Goal: Contribute content: Contribute content

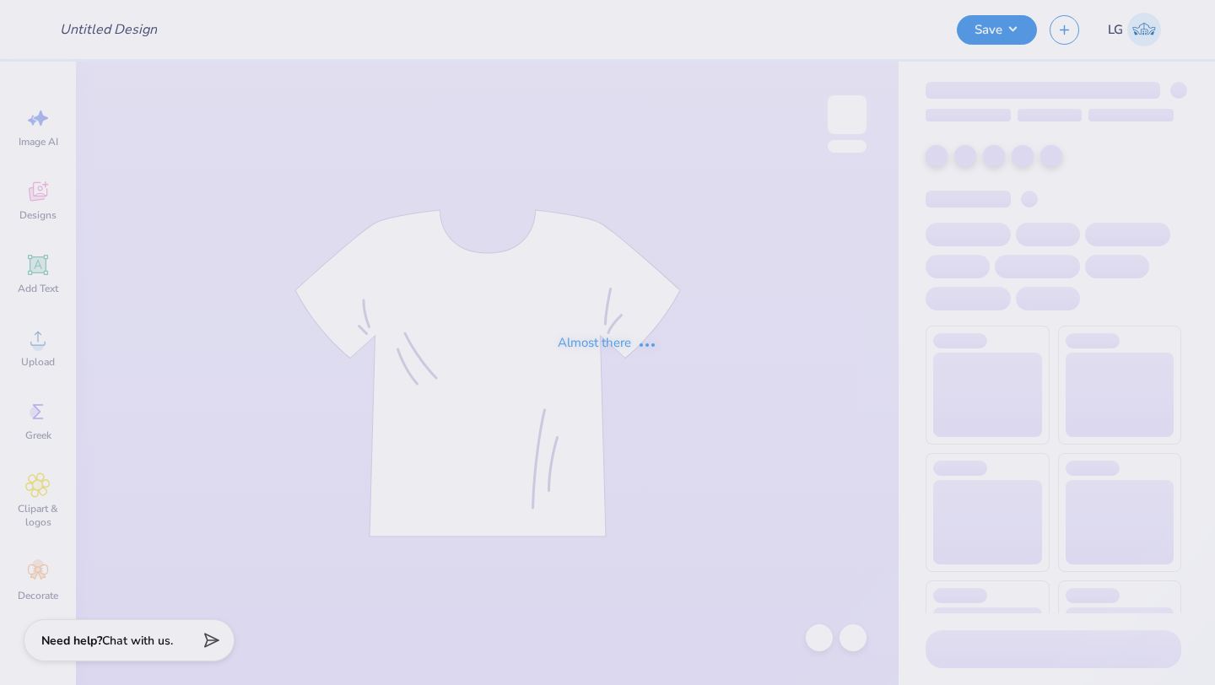
type input "Fancy Stronger"
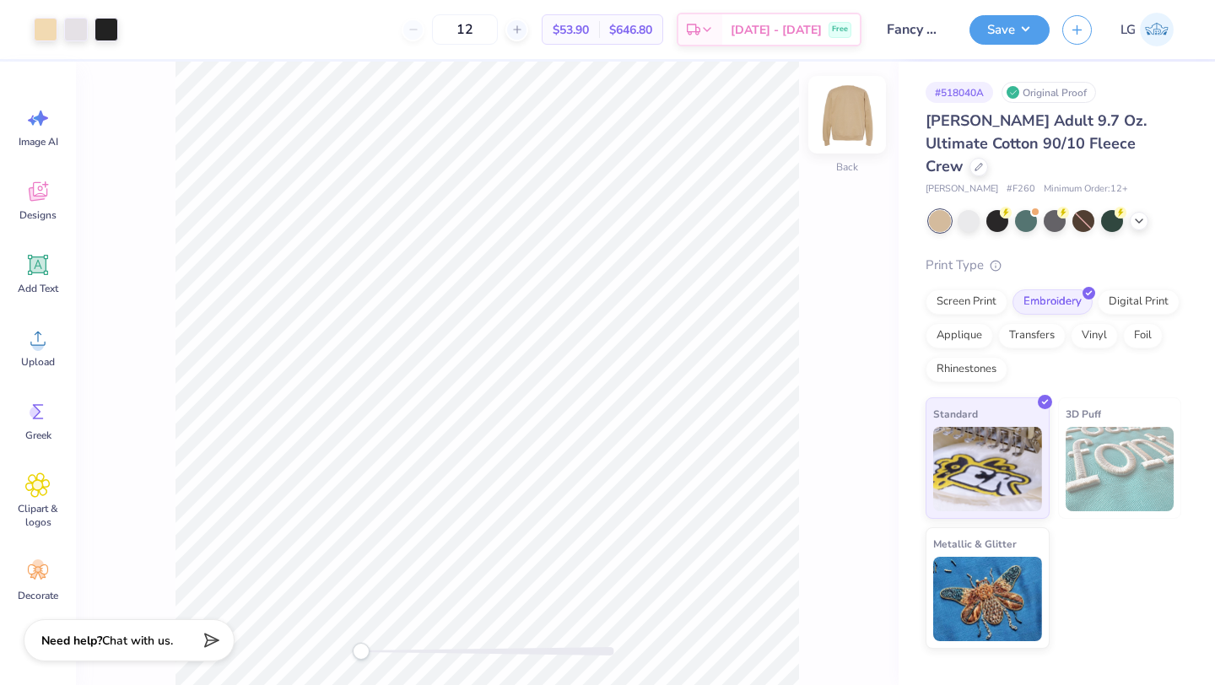
click at [848, 115] on img at bounding box center [847, 115] width 68 height 68
click at [988, 156] on div at bounding box center [979, 165] width 19 height 19
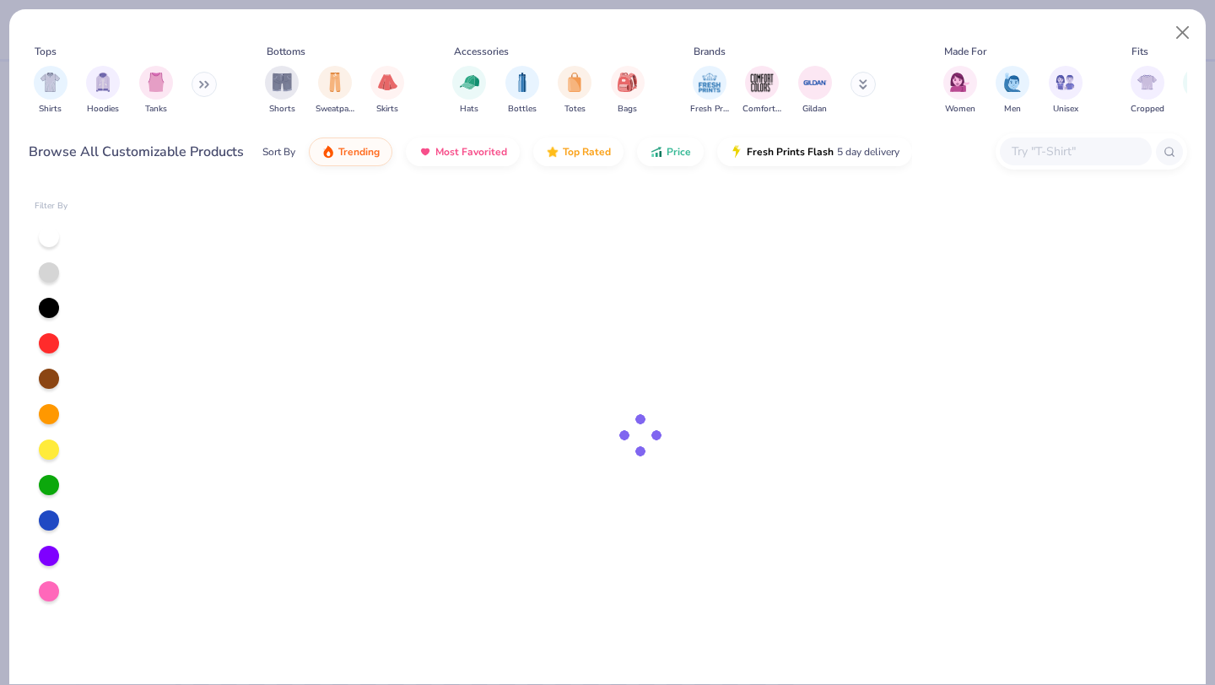
click at [1028, 146] on input "text" at bounding box center [1075, 151] width 130 height 19
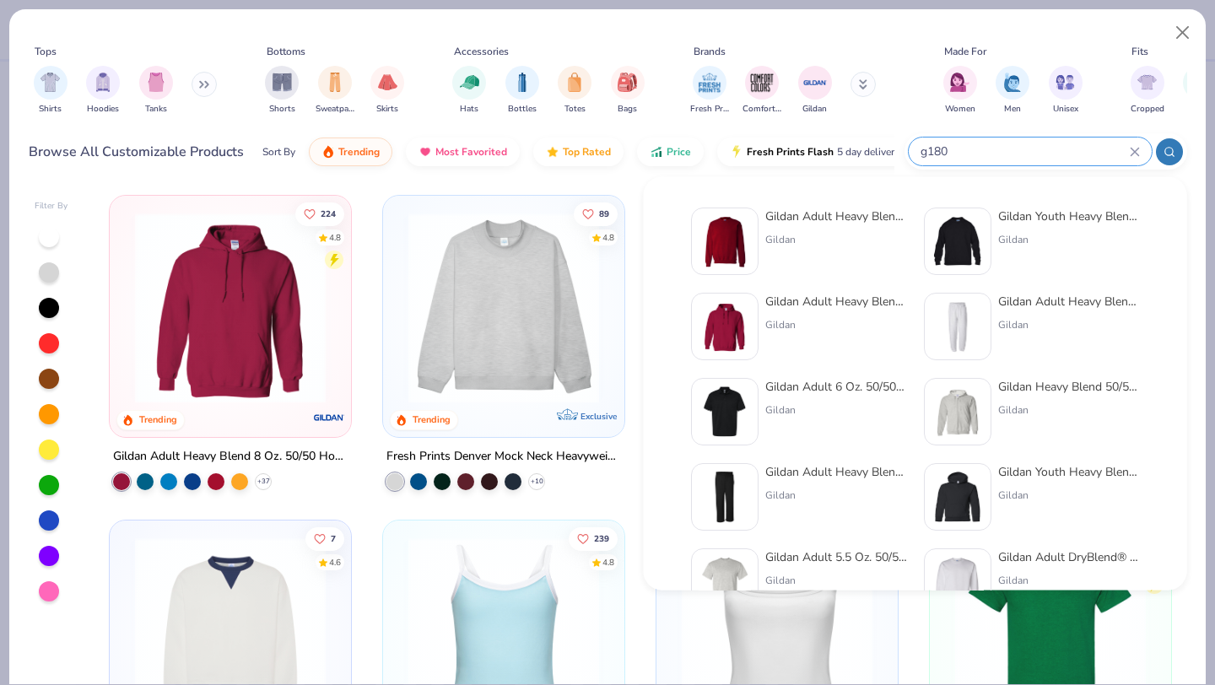
type input "g180"
click at [747, 230] on img at bounding box center [725, 241] width 52 height 52
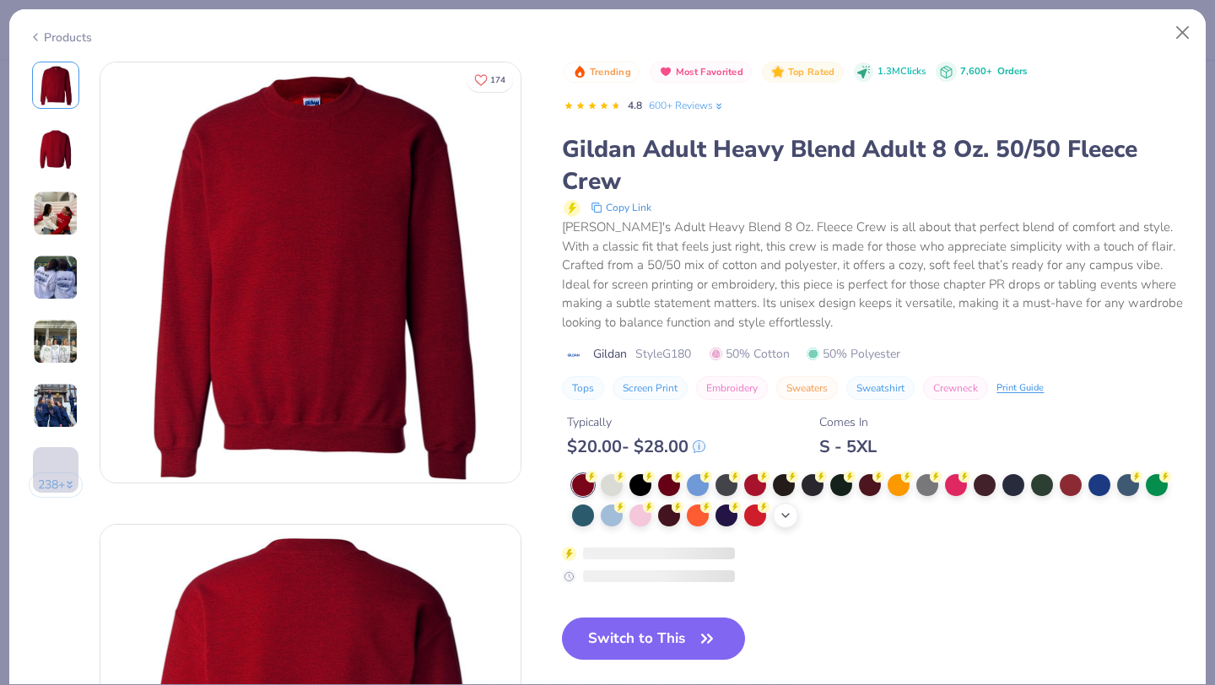
click at [784, 519] on icon at bounding box center [786, 516] width 14 height 14
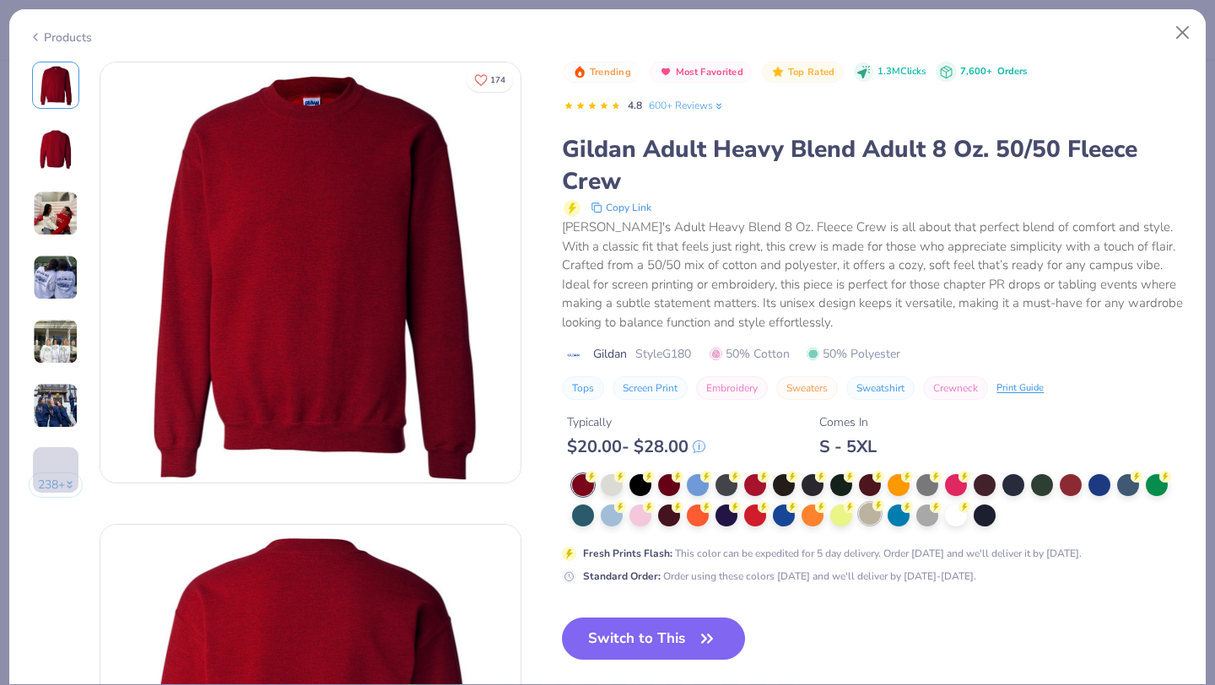
click at [875, 519] on div at bounding box center [870, 514] width 22 height 22
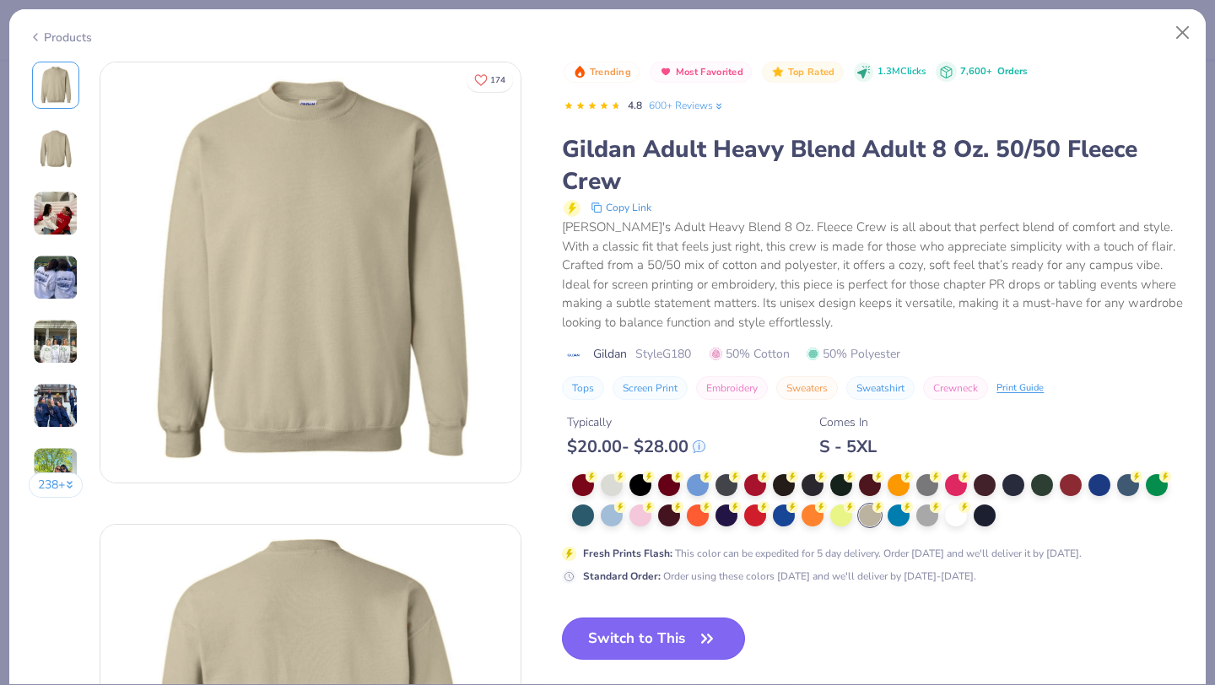
click at [646, 628] on button "Switch to This" at bounding box center [653, 639] width 183 height 42
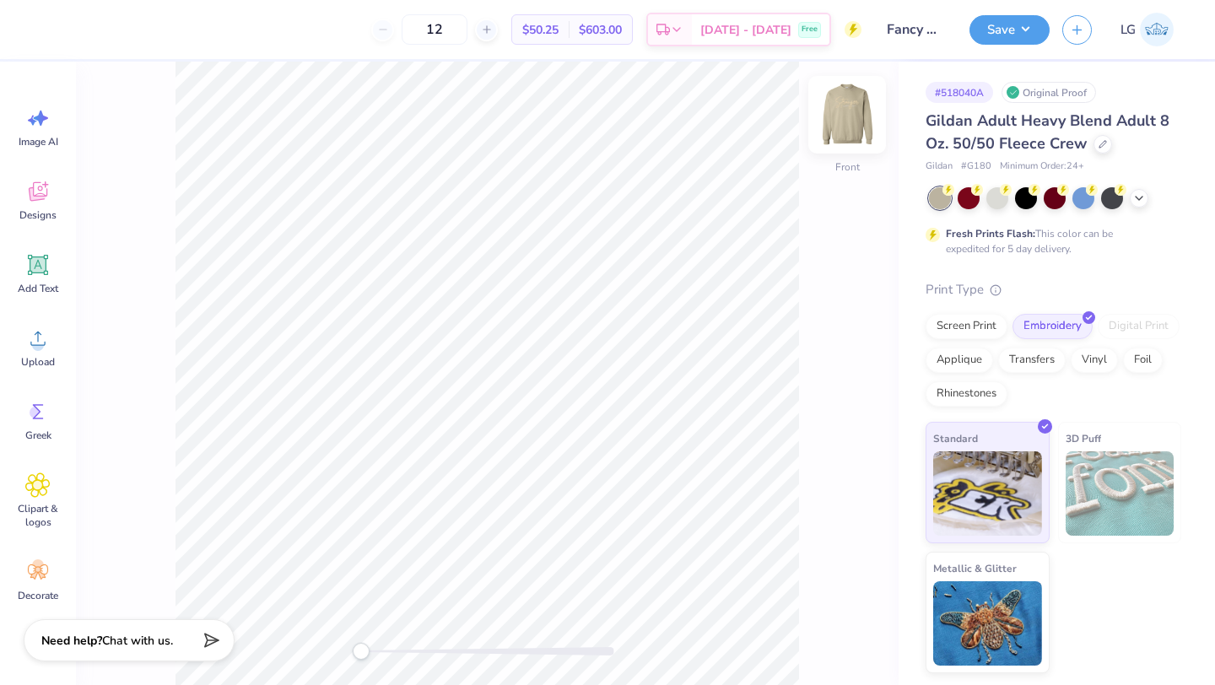
click at [848, 123] on img at bounding box center [847, 115] width 68 height 68
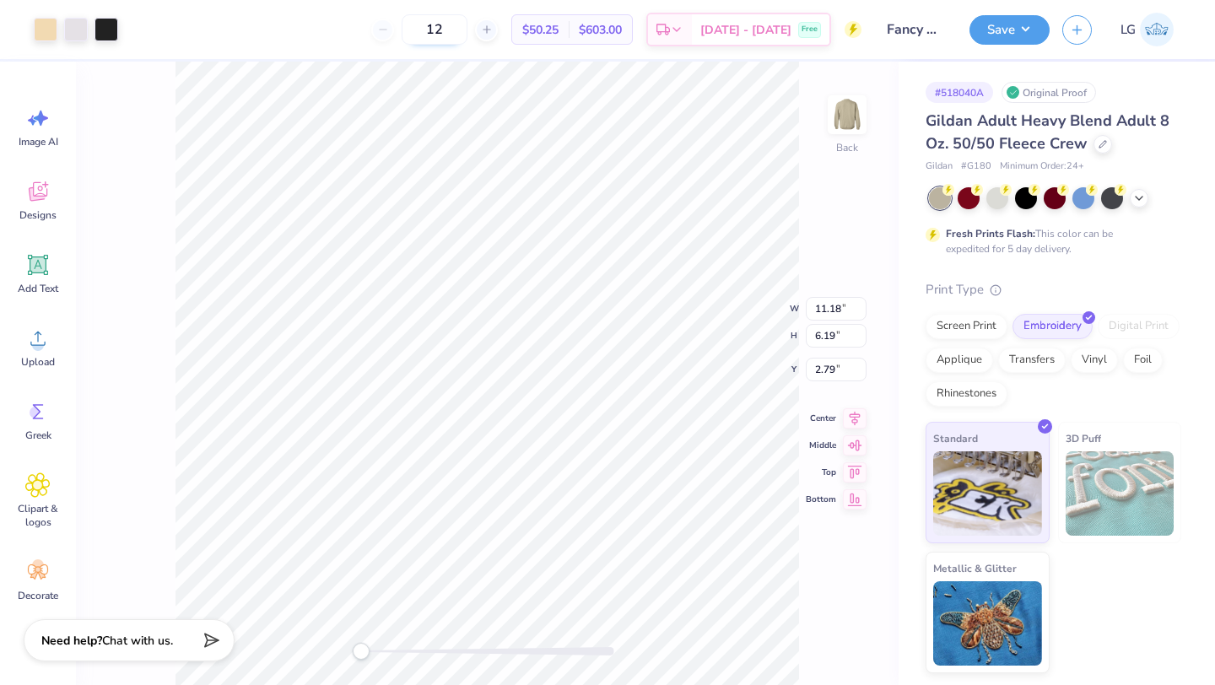
click at [467, 26] on input "12" at bounding box center [435, 29] width 66 height 30
type input "1"
click at [467, 28] on input "9" at bounding box center [435, 29] width 66 height 30
type input "93"
type input "9.88"
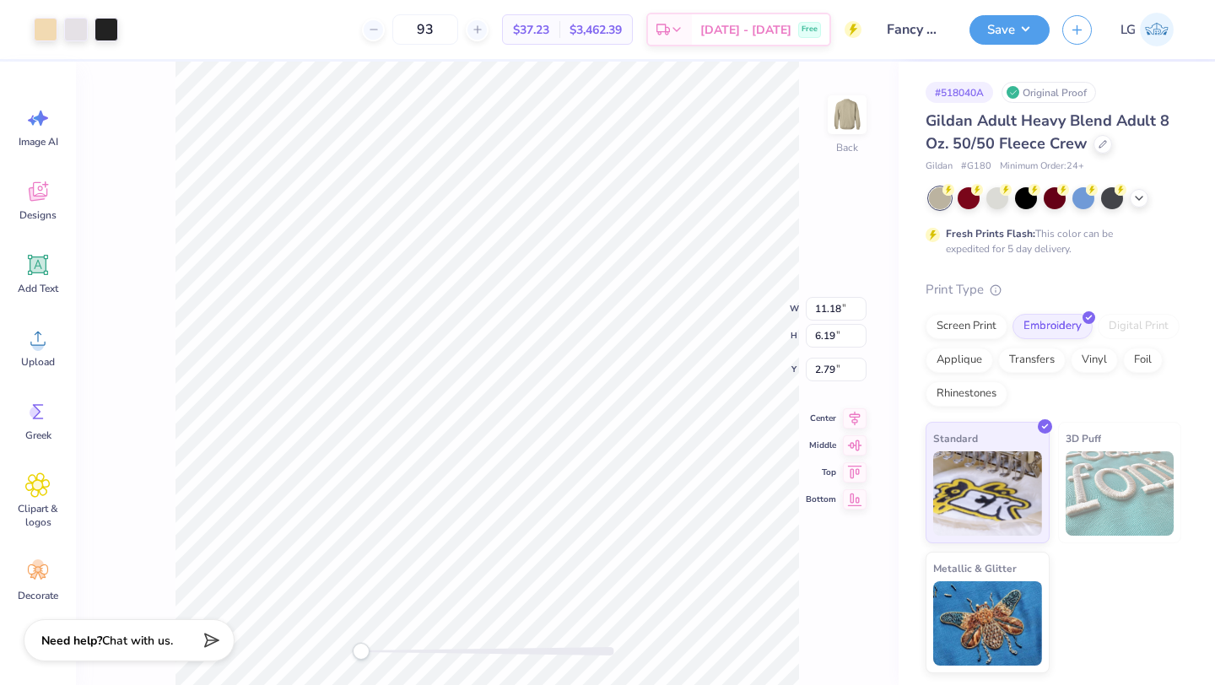
type input "5.47"
type input "3.51"
type input "9.36"
type input "5.18"
type input "3.79"
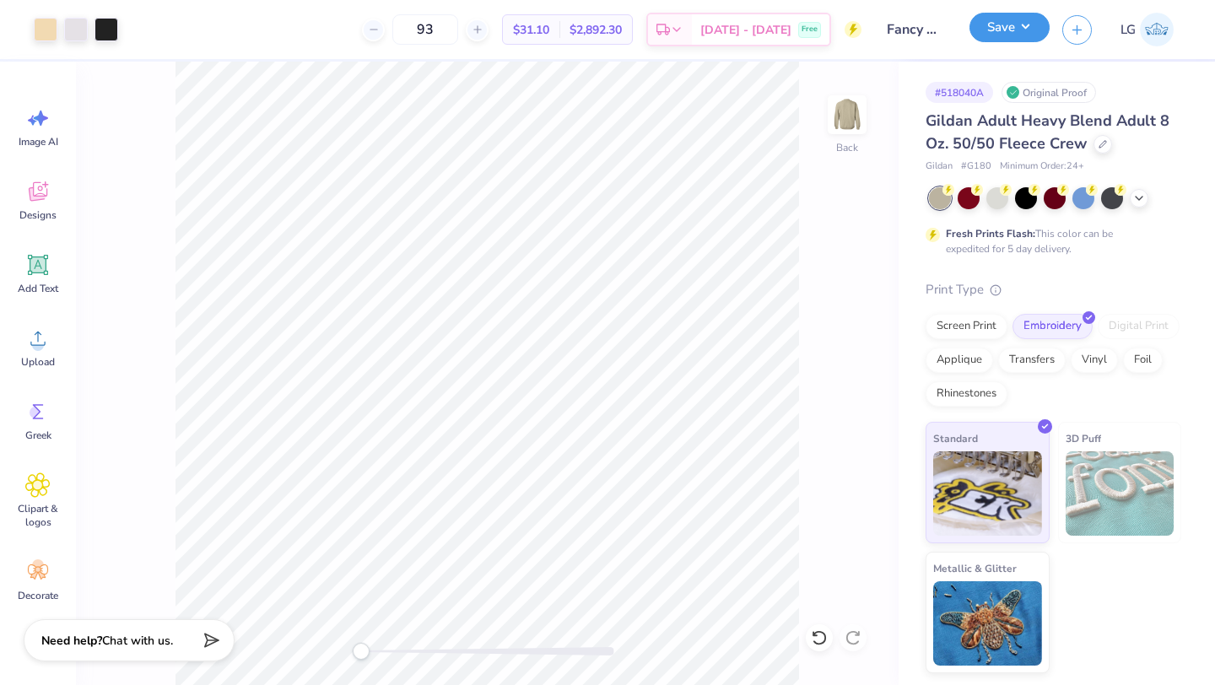
click at [982, 29] on button "Save" at bounding box center [1010, 28] width 80 height 30
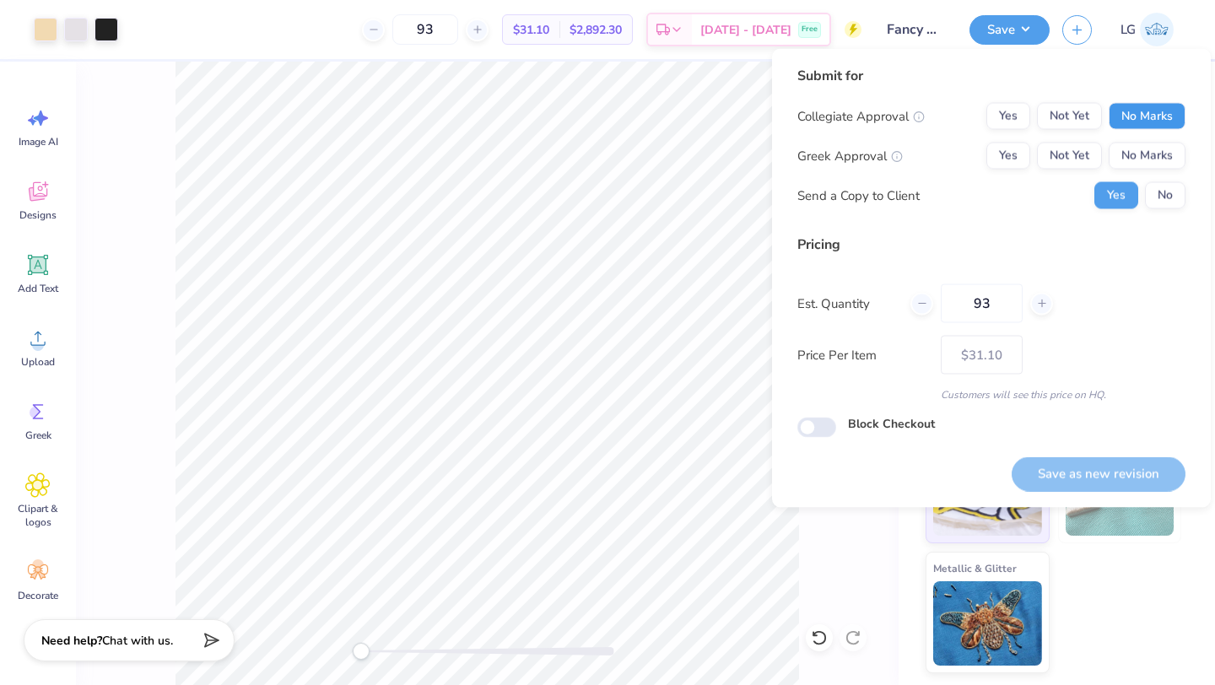
click at [1154, 116] on button "No Marks" at bounding box center [1147, 116] width 77 height 27
click at [1153, 146] on button "No Marks" at bounding box center [1147, 156] width 77 height 27
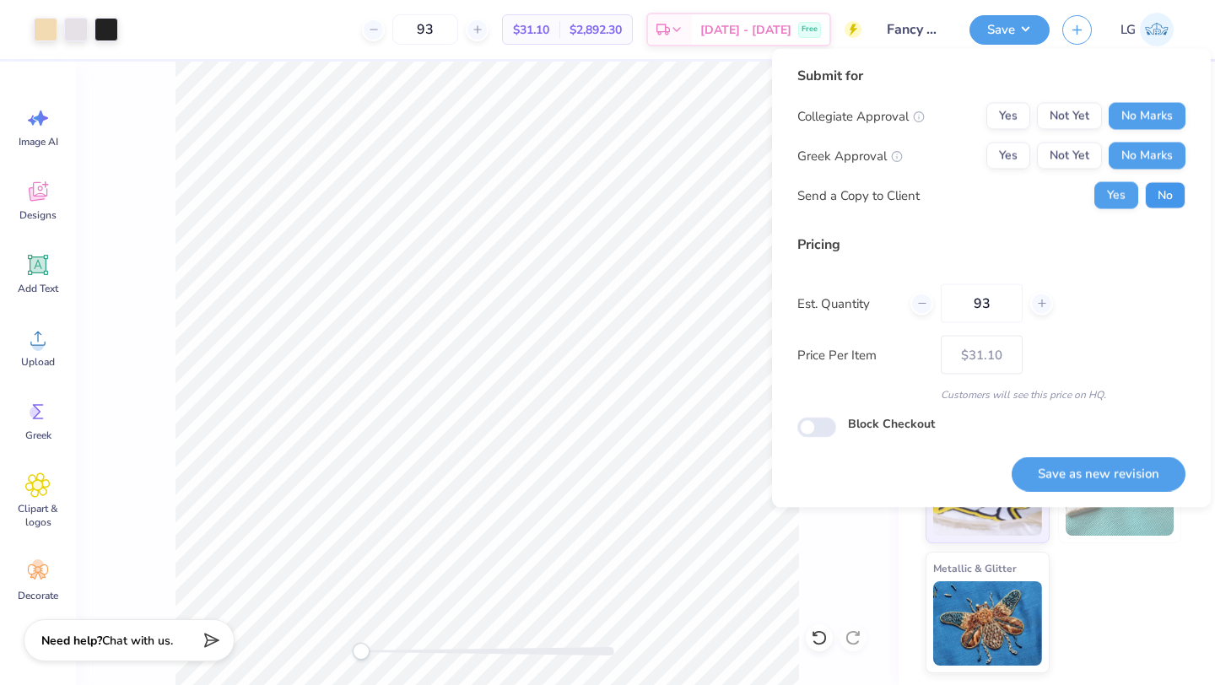
click at [1155, 202] on button "No" at bounding box center [1165, 195] width 41 height 27
click at [1062, 464] on button "Save as new revision" at bounding box center [1099, 473] width 174 height 35
type input "$31.10"
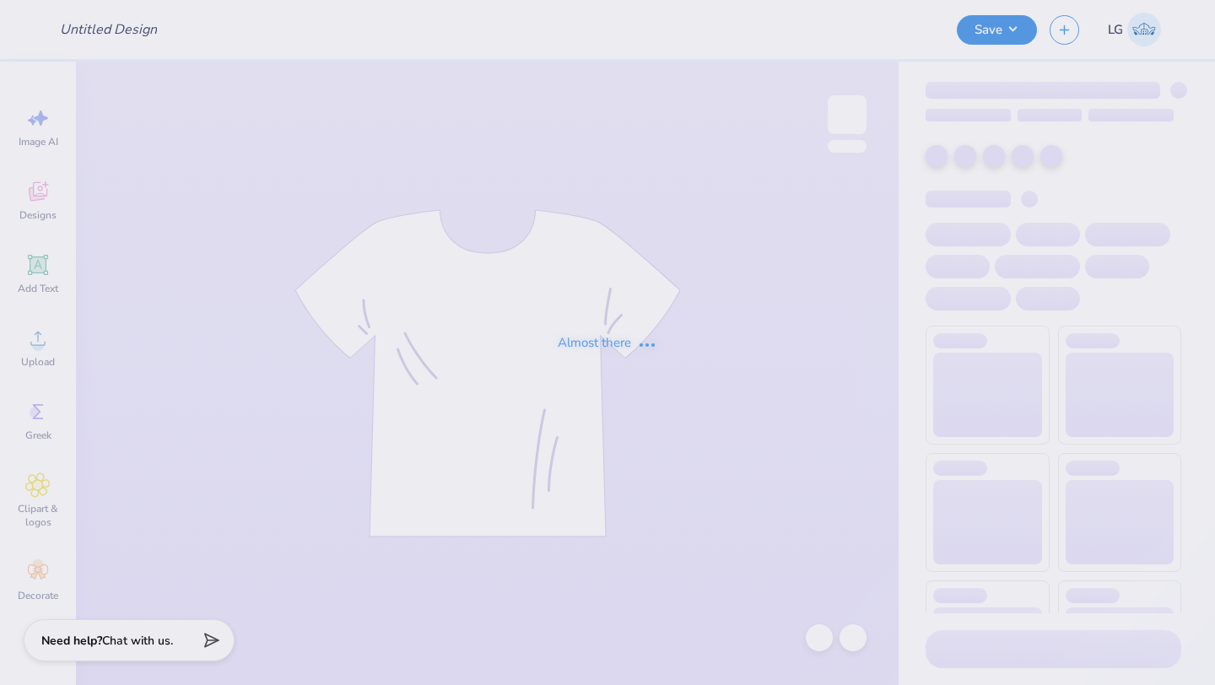
type input "Fancy Stronger"
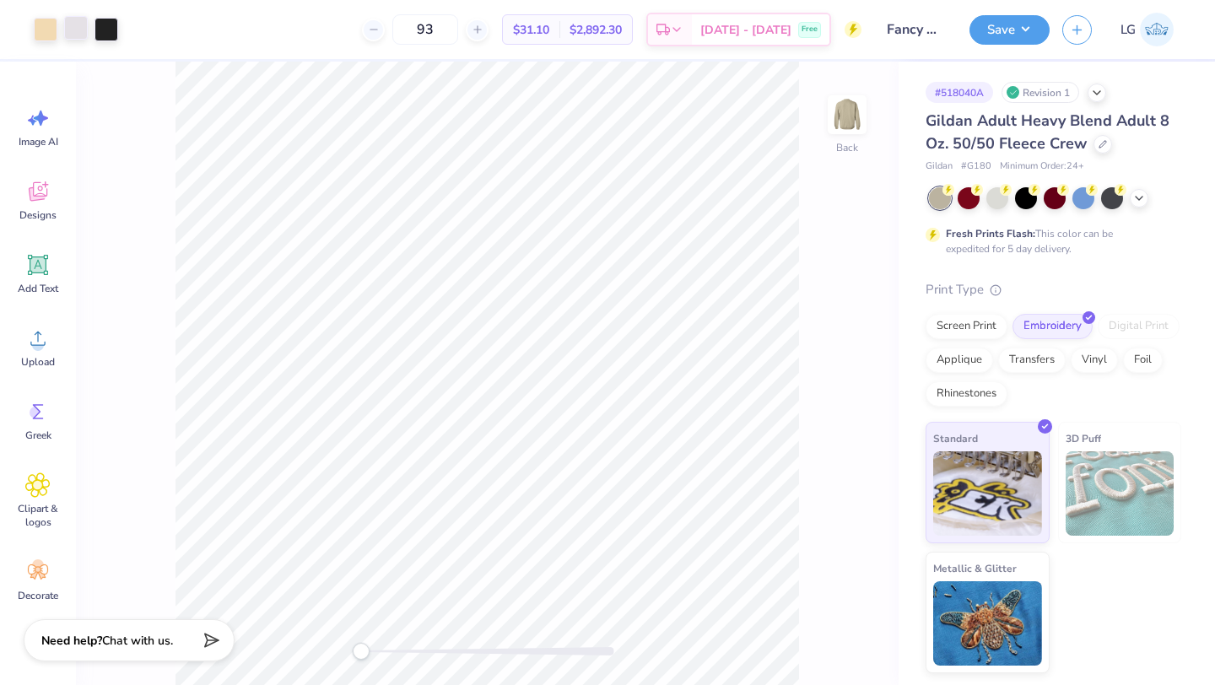
click at [78, 31] on div at bounding box center [76, 28] width 24 height 24
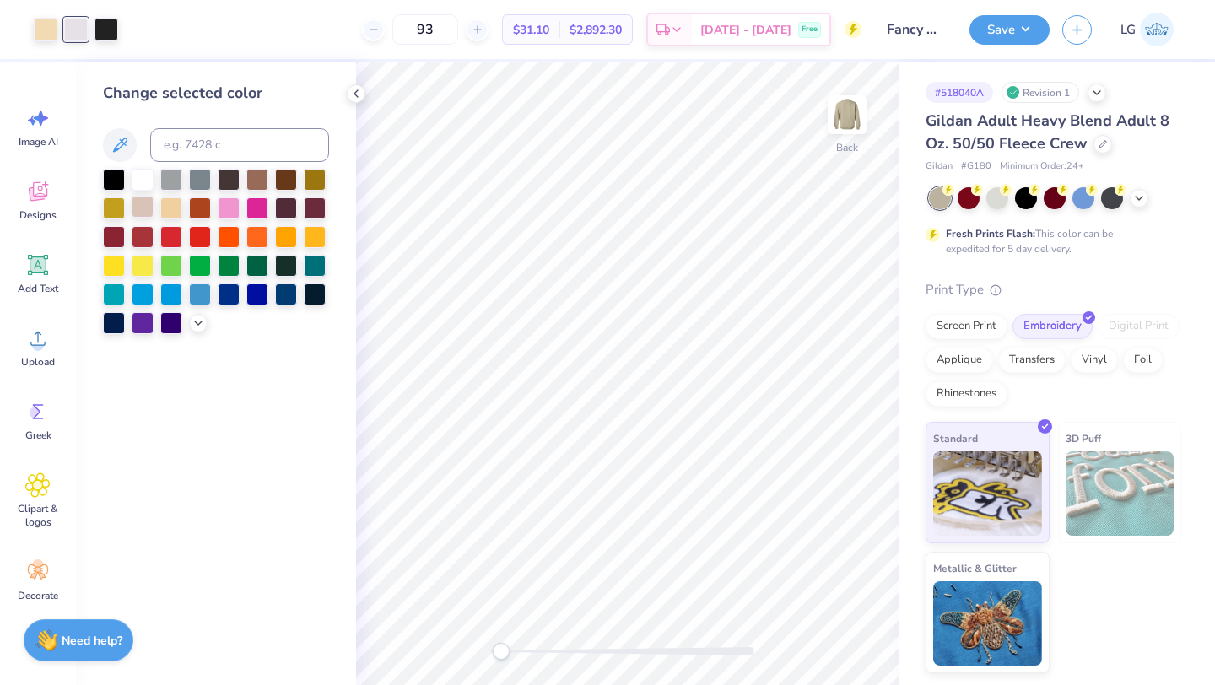
click at [143, 210] on div at bounding box center [143, 207] width 22 height 22
click at [203, 327] on icon at bounding box center [199, 322] width 14 height 14
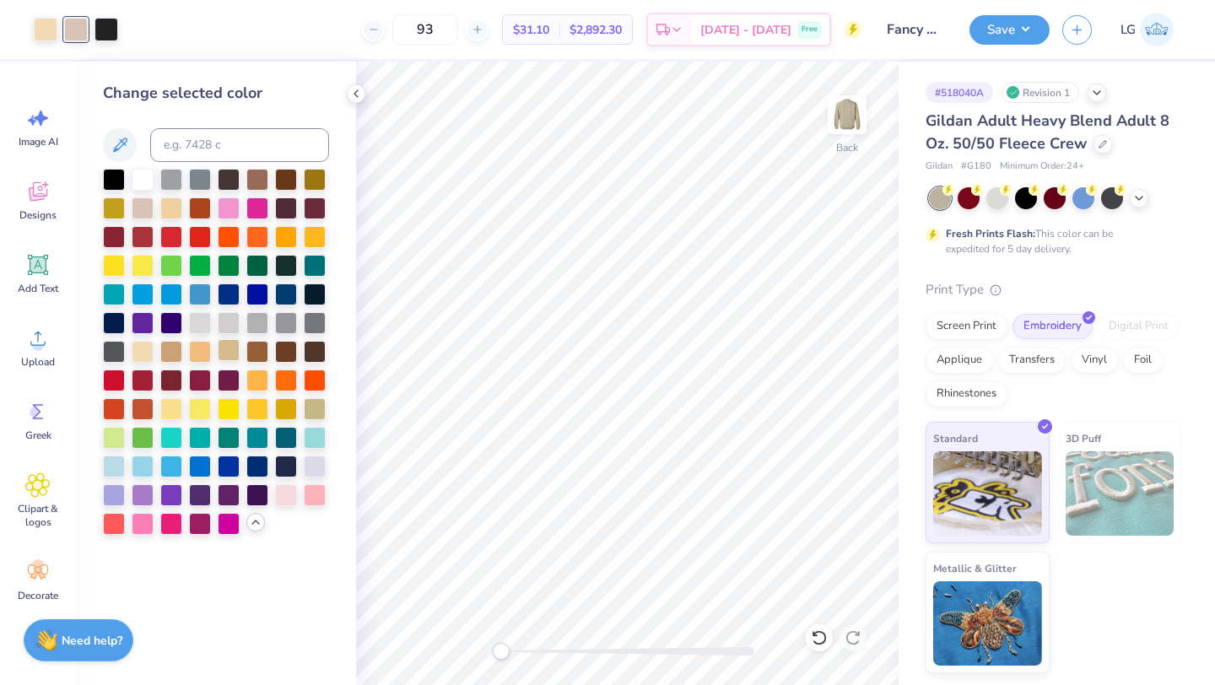
click at [230, 358] on div at bounding box center [229, 350] width 22 height 22
click at [36, 28] on div at bounding box center [46, 28] width 24 height 24
click at [198, 142] on input at bounding box center [239, 145] width 179 height 34
type input "467"
click at [106, 33] on div at bounding box center [107, 28] width 24 height 24
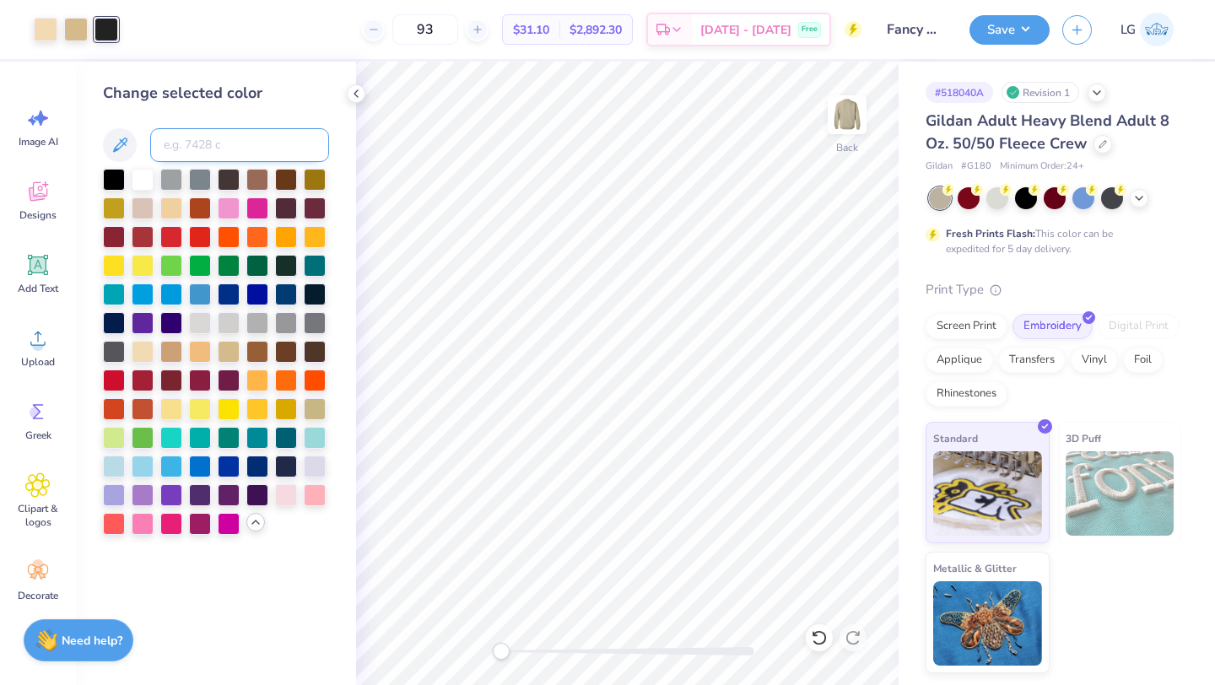
click at [189, 149] on input at bounding box center [239, 145] width 179 height 34
click at [47, 31] on div at bounding box center [46, 28] width 24 height 24
click at [247, 141] on input at bounding box center [239, 145] width 179 height 34
type input "467"
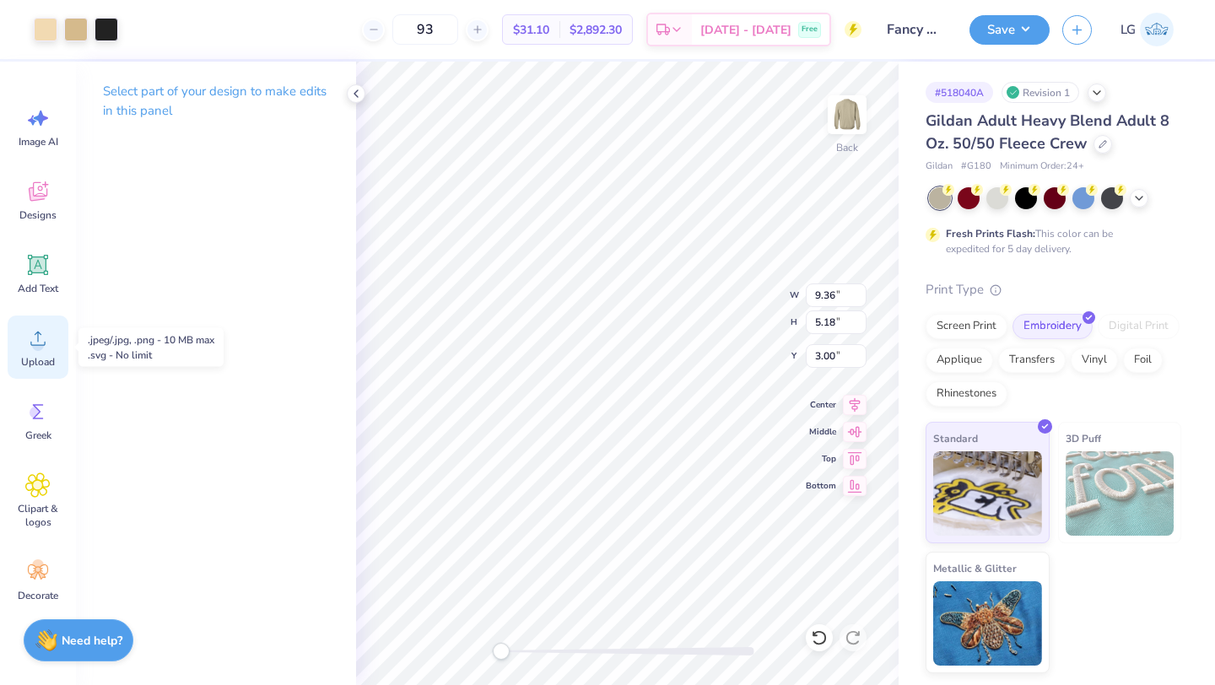
click at [33, 352] on div "Upload" at bounding box center [38, 347] width 61 height 63
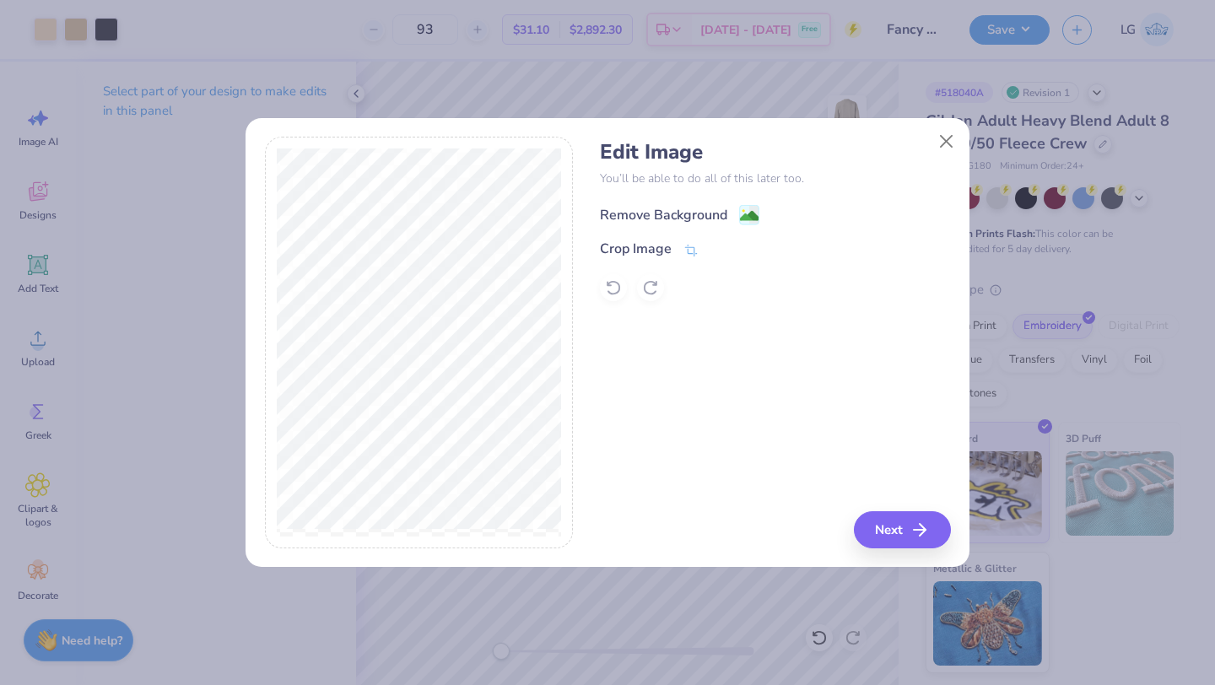
click at [682, 217] on div "Remove Background" at bounding box center [663, 215] width 127 height 20
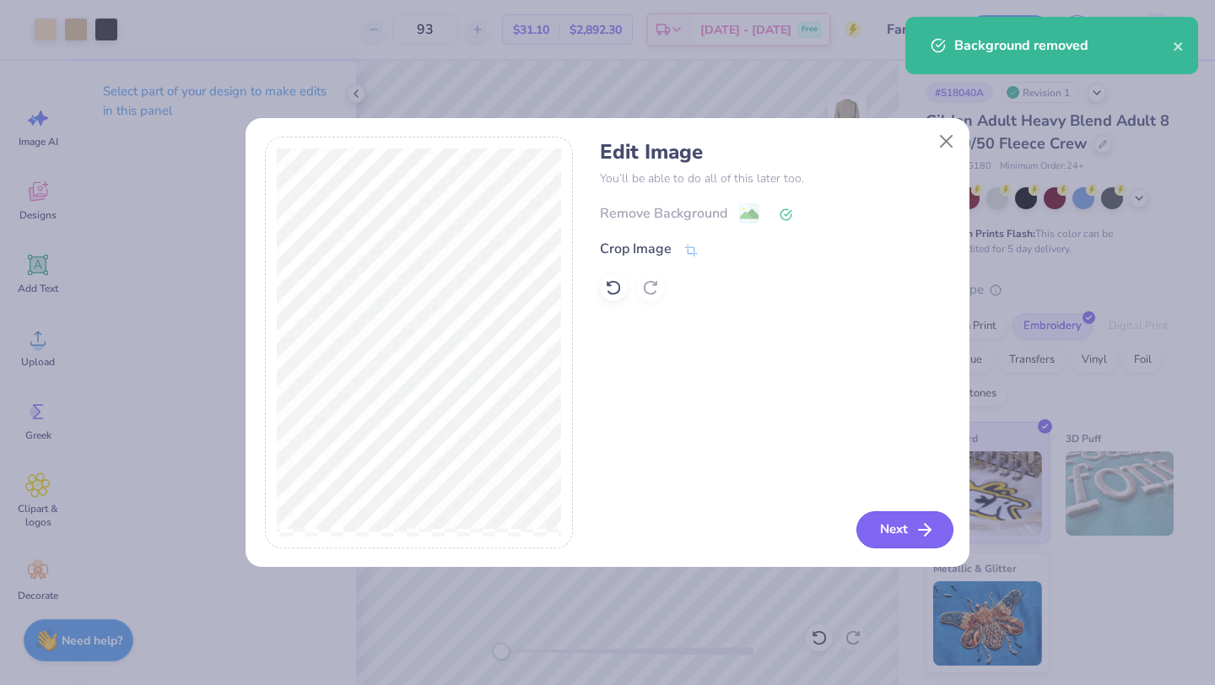
click at [898, 524] on button "Next" at bounding box center [904, 529] width 97 height 37
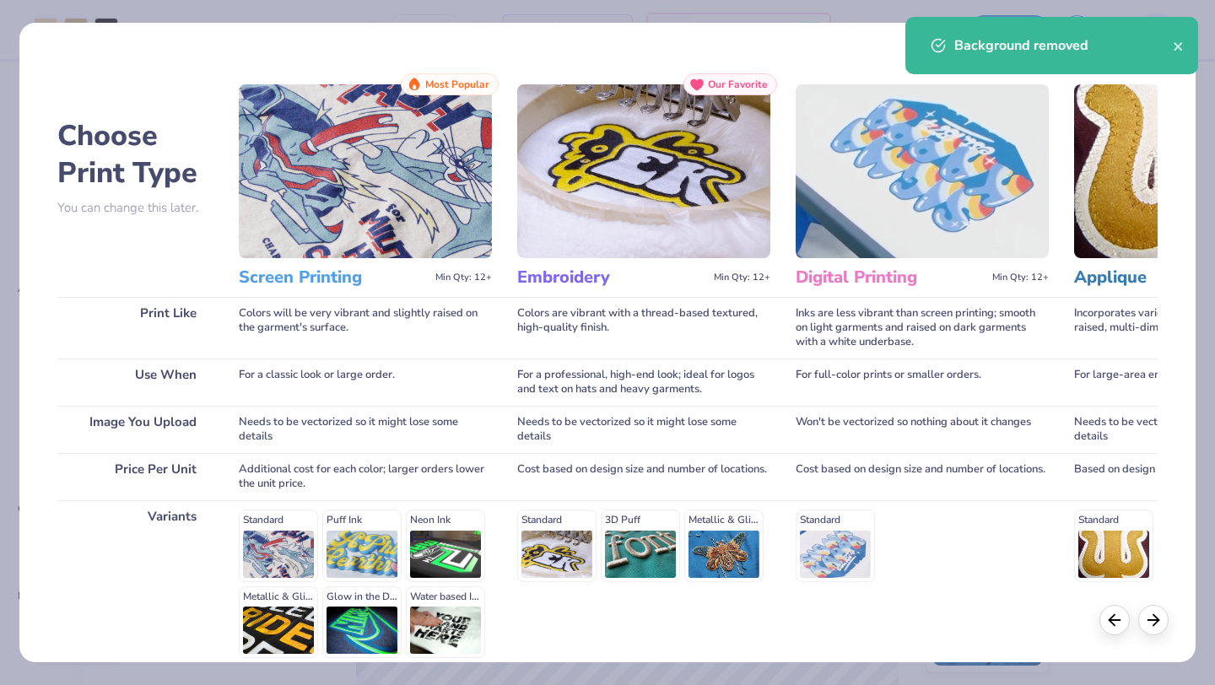
scroll to position [156, 0]
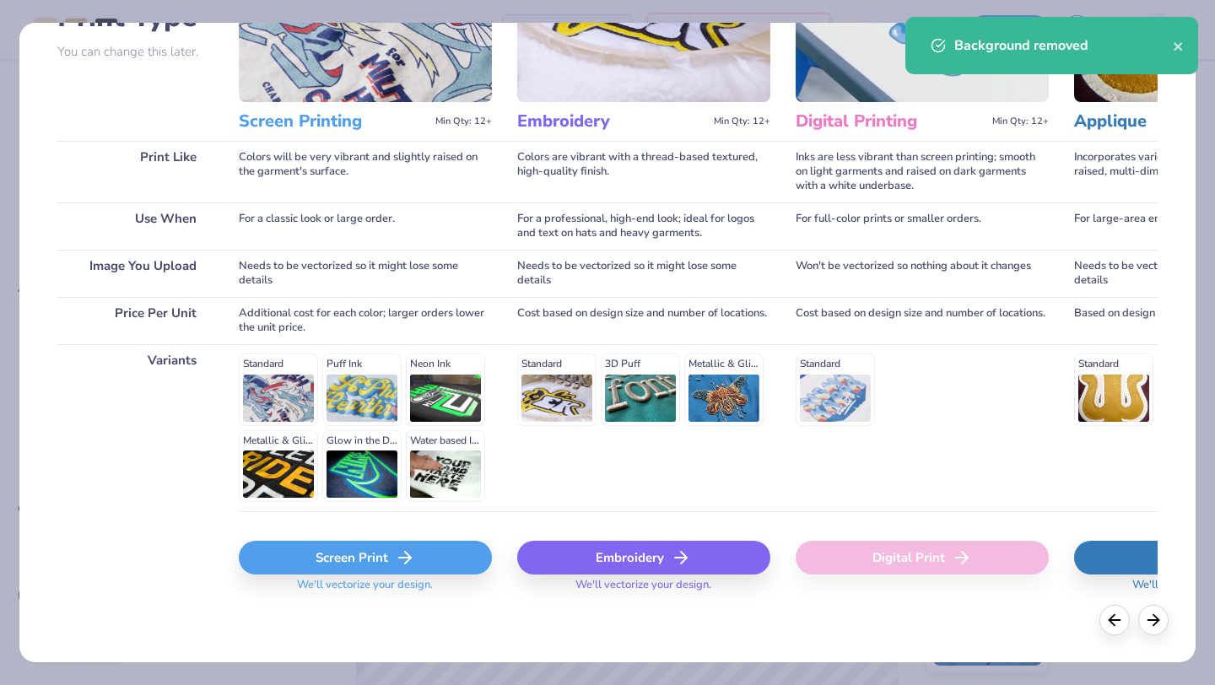
click at [624, 561] on div "Embroidery" at bounding box center [643, 558] width 253 height 34
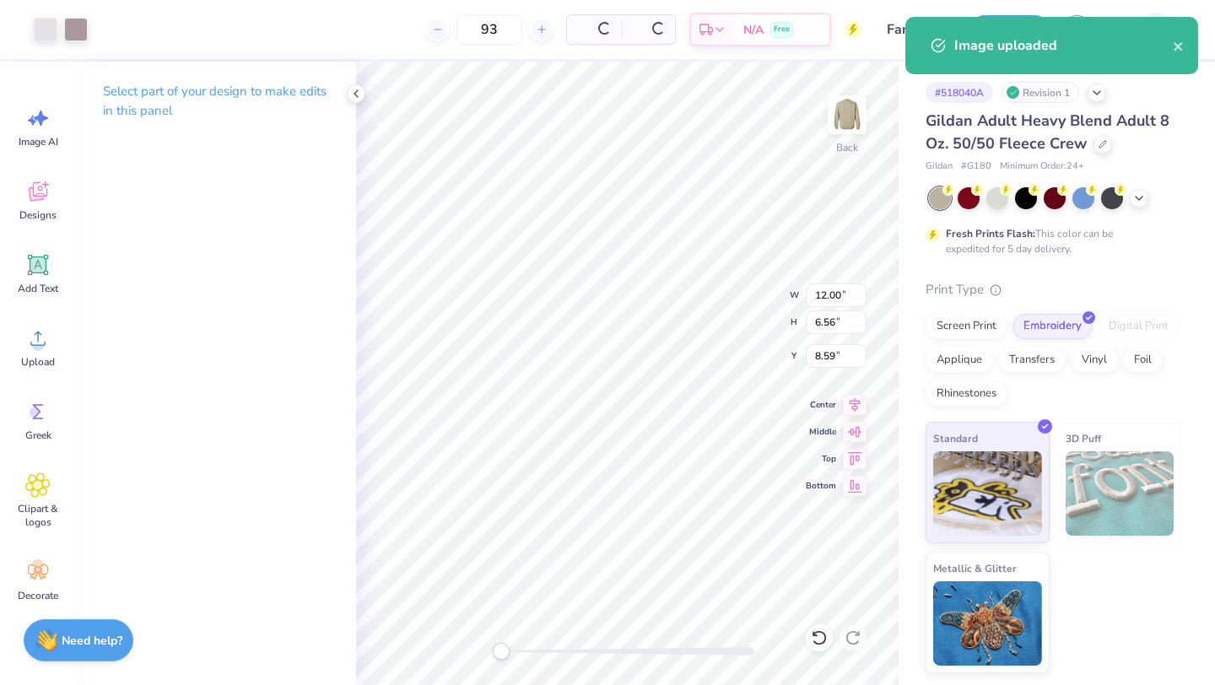
type input "12.00"
type input "6.56"
type input "8.59"
type input "8.53"
type input "4.67"
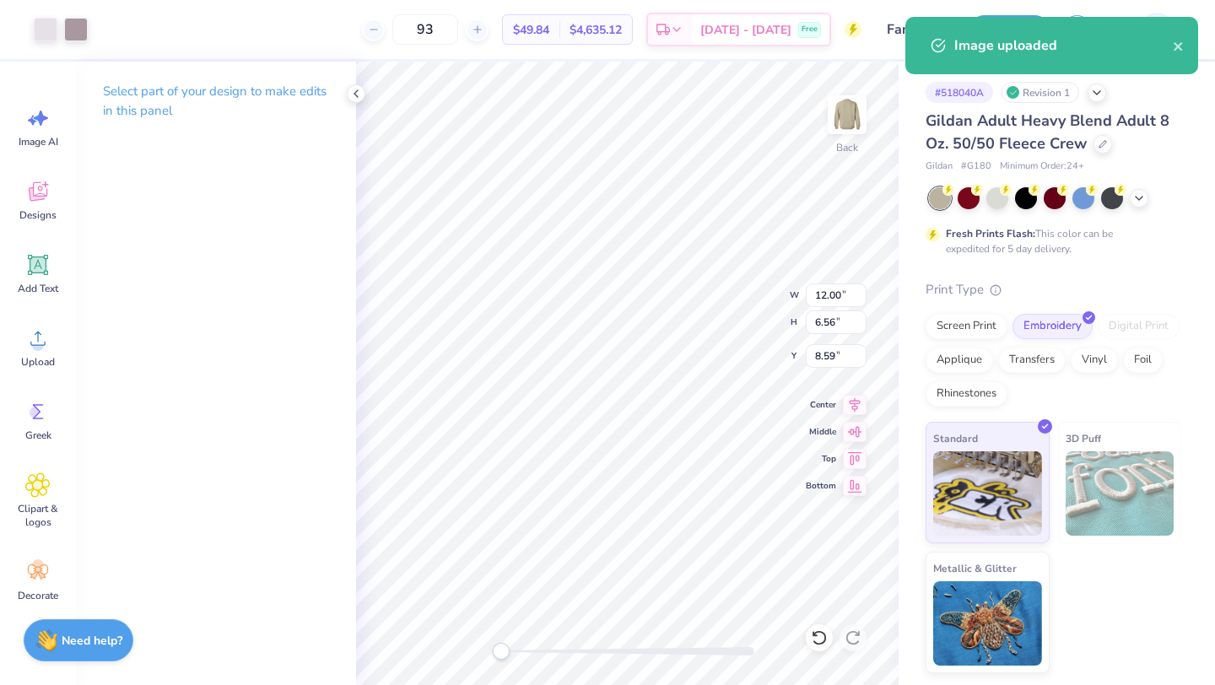
type input "10.49"
click at [39, 23] on div at bounding box center [46, 28] width 24 height 24
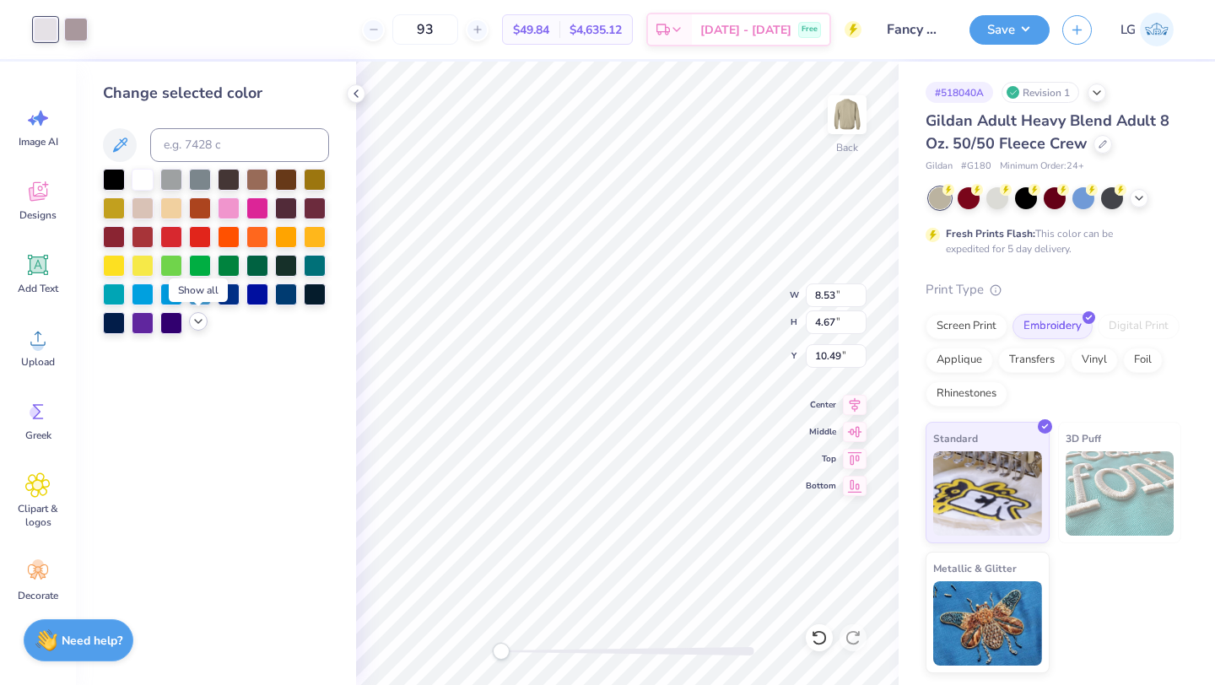
click at [201, 322] on icon at bounding box center [199, 322] width 14 height 14
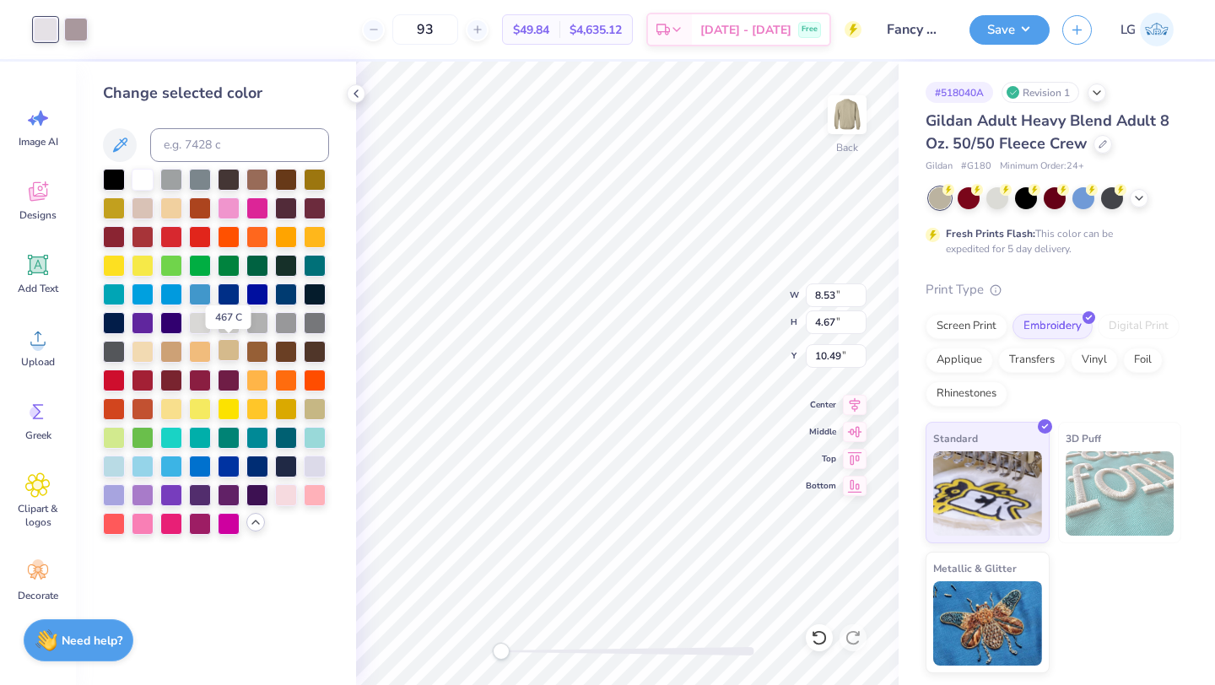
click at [227, 354] on div at bounding box center [229, 350] width 22 height 22
click at [228, 352] on div at bounding box center [229, 350] width 22 height 22
click at [74, 19] on div at bounding box center [76, 28] width 24 height 24
click at [228, 348] on div at bounding box center [229, 350] width 22 height 22
type input "9.36"
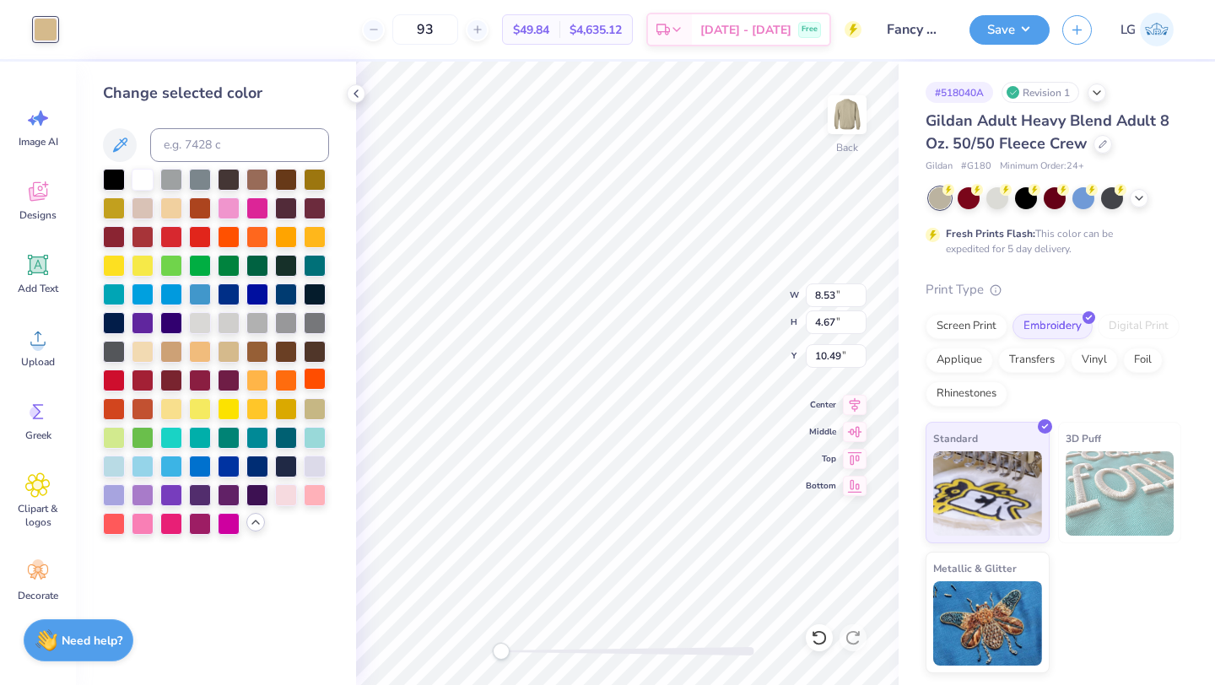
type input "5.18"
type input "3.00"
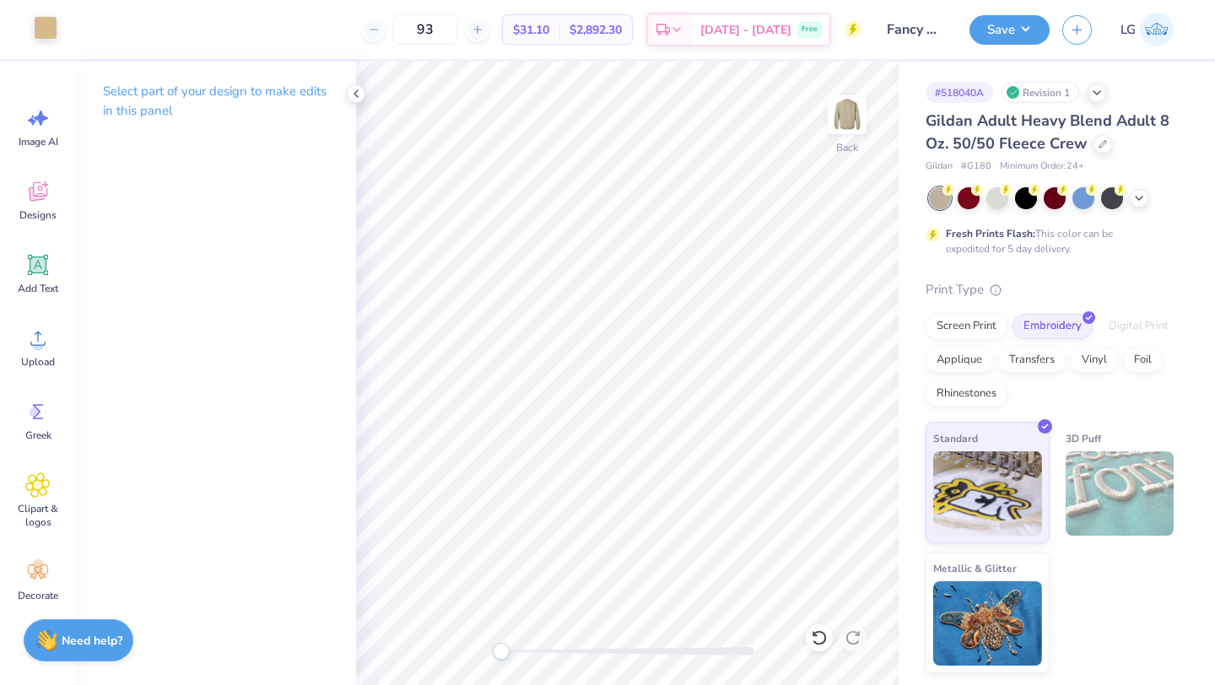
click at [46, 27] on div at bounding box center [46, 28] width 24 height 24
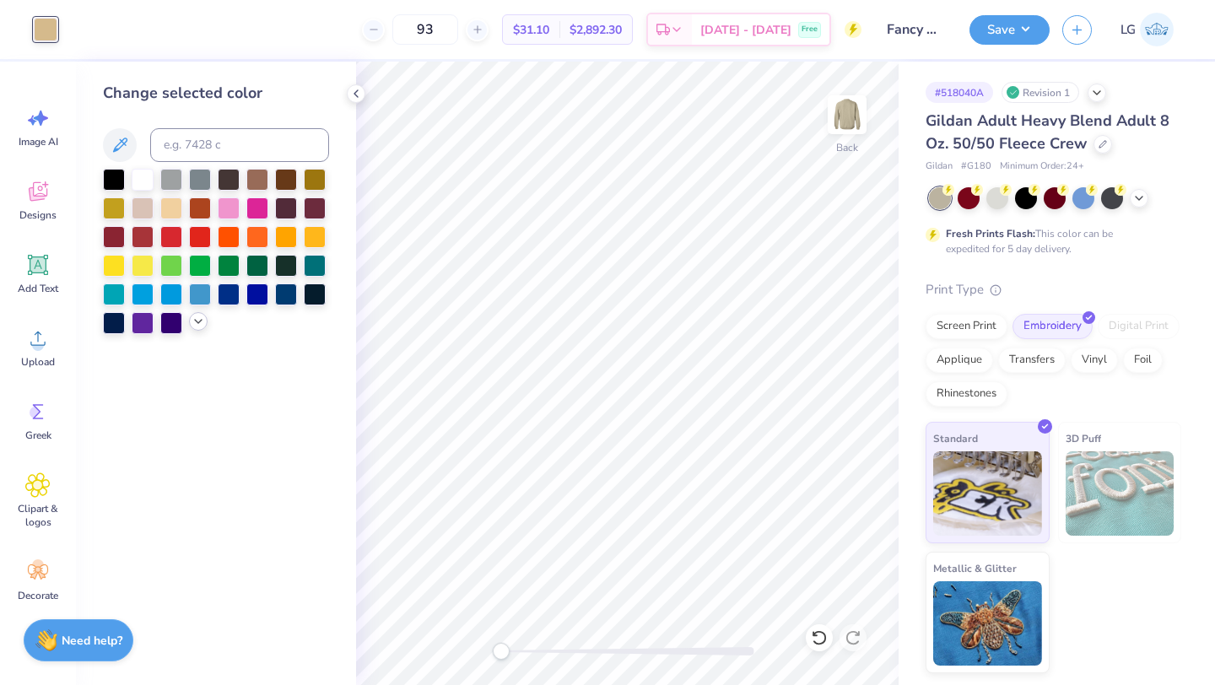
click at [199, 332] on div at bounding box center [216, 251] width 226 height 165
click at [200, 321] on polyline at bounding box center [198, 321] width 7 height 3
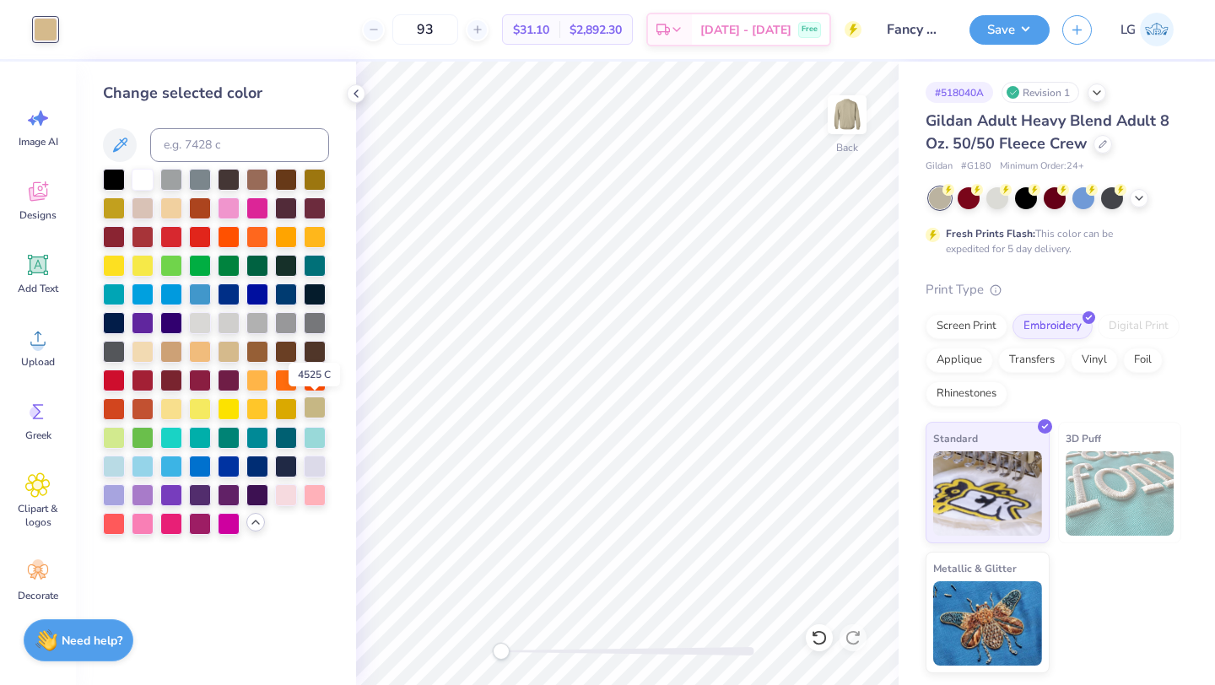
click at [319, 413] on div at bounding box center [315, 408] width 22 height 22
click at [322, 411] on div at bounding box center [315, 408] width 22 height 22
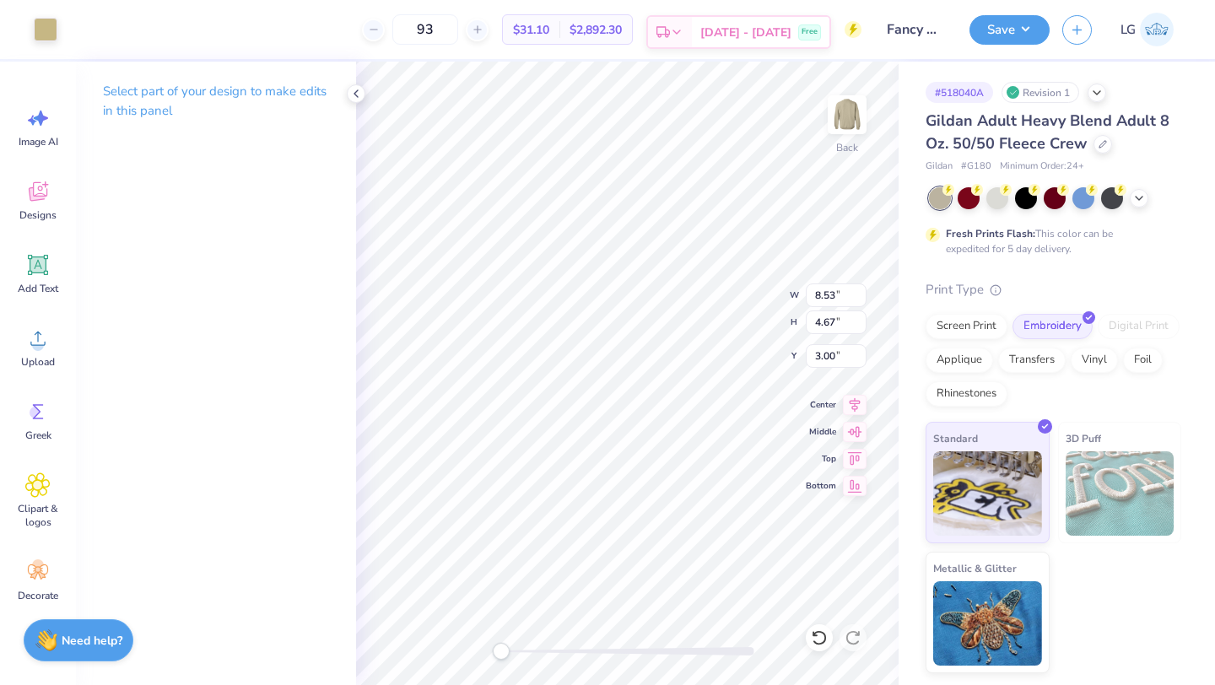
type input "8.87"
type input "4.85"
type input "9.23"
type input "5.05"
type input "9.92"
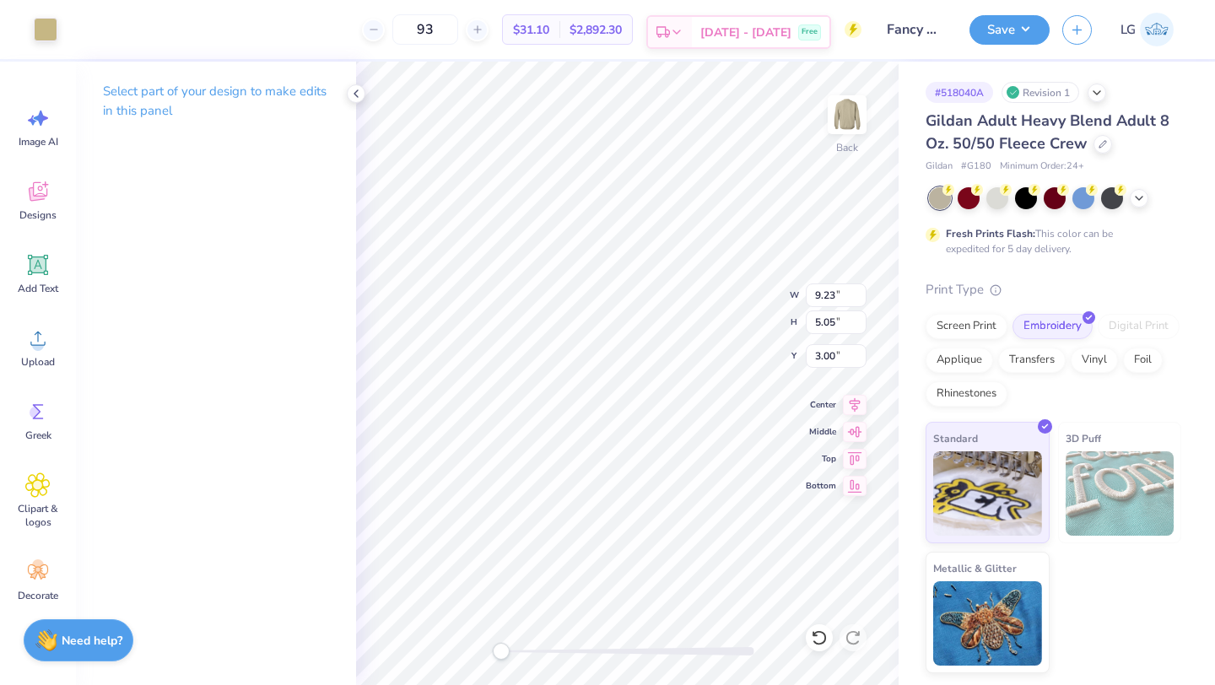
type input "5.43"
type input "9.57"
type input "5.24"
click at [997, 24] on button "Save" at bounding box center [1010, 28] width 80 height 30
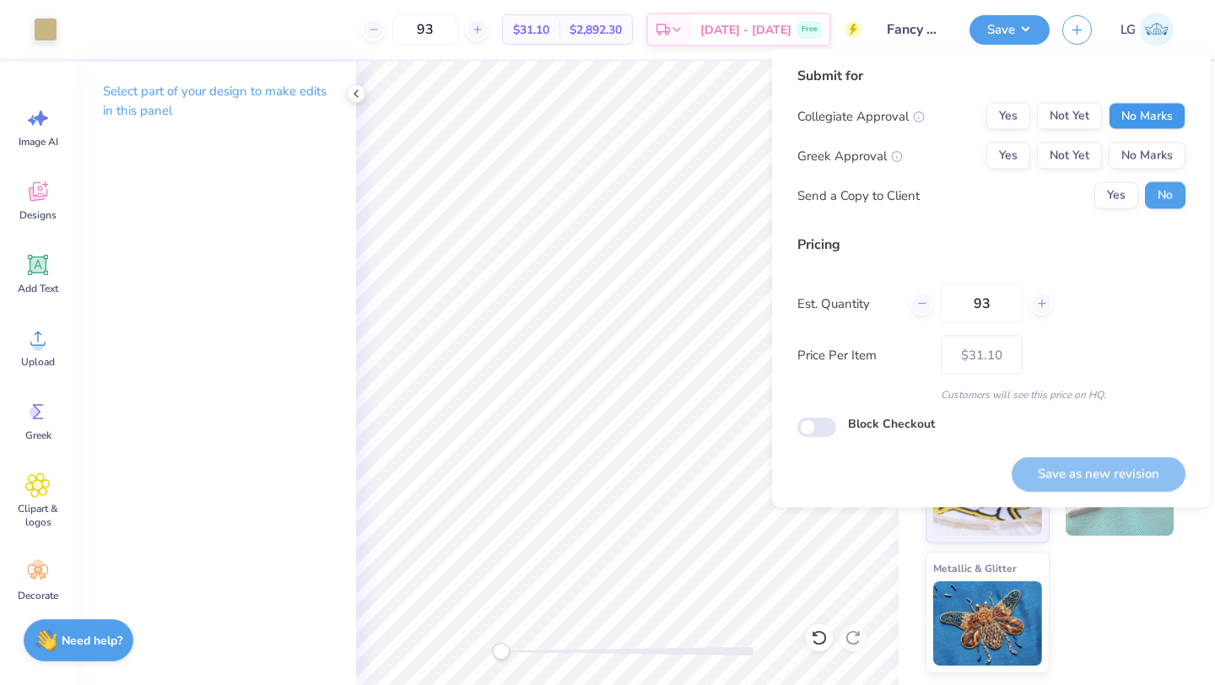
click at [1153, 127] on button "No Marks" at bounding box center [1147, 116] width 77 height 27
click at [1153, 151] on button "No Marks" at bounding box center [1147, 156] width 77 height 27
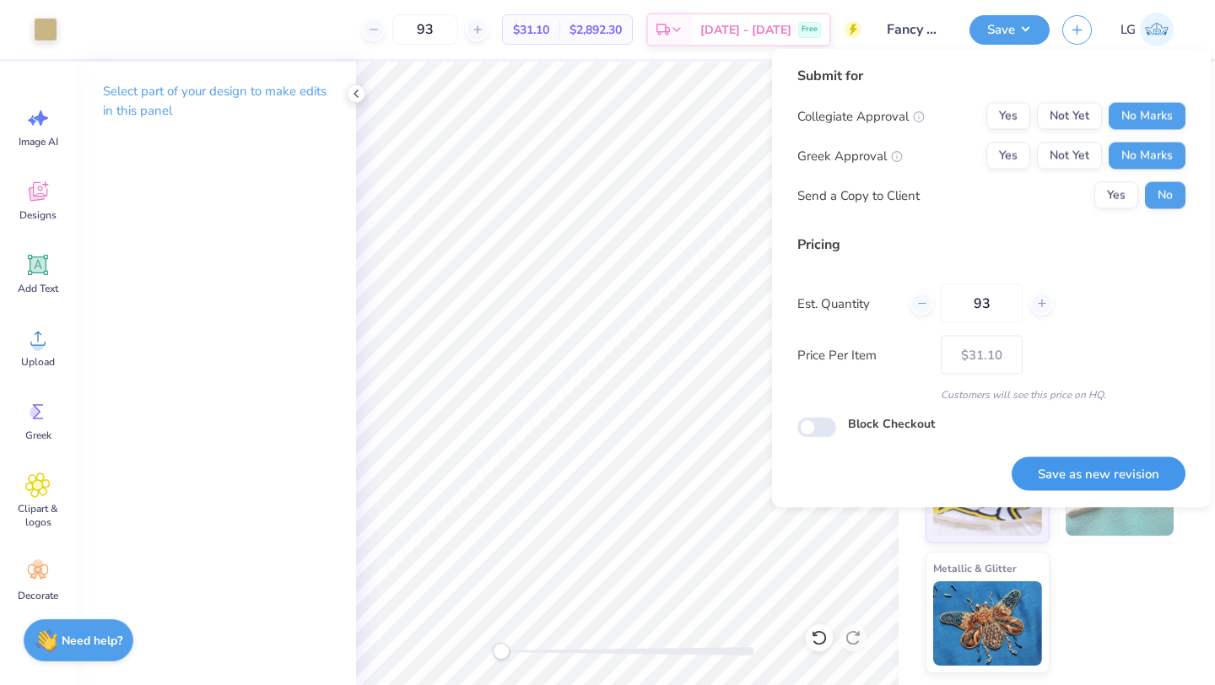
click at [1125, 479] on button "Save as new revision" at bounding box center [1099, 473] width 174 height 35
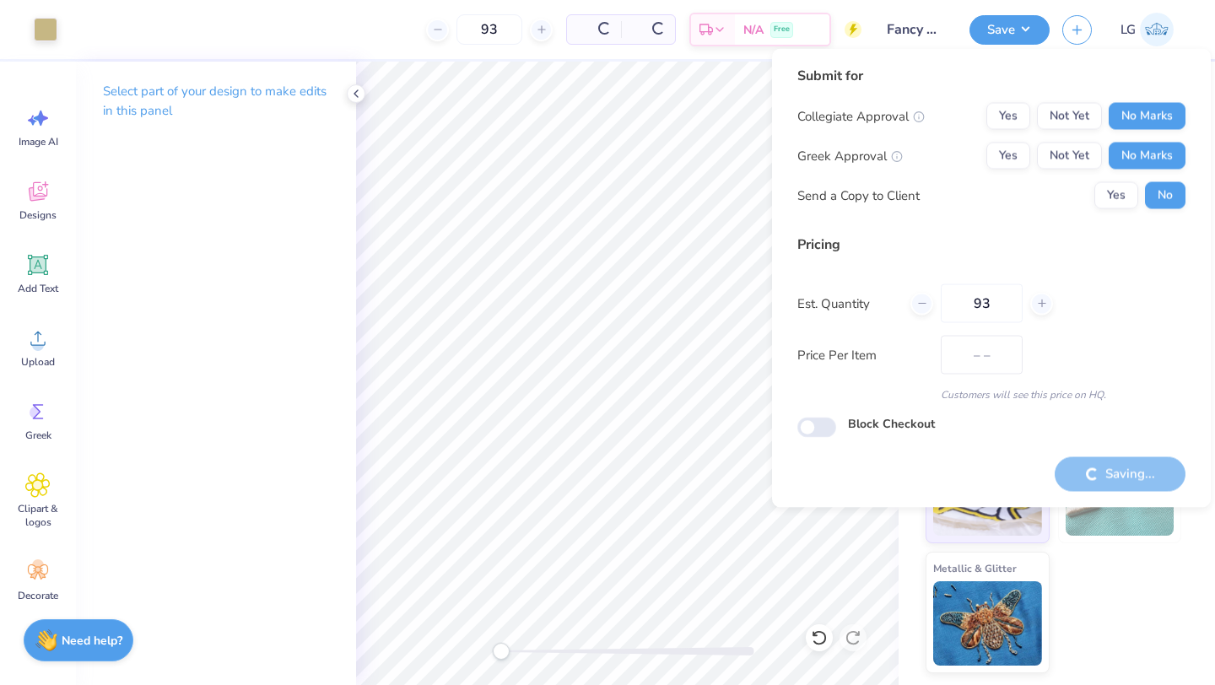
type input "$31.10"
